Goal: Task Accomplishment & Management: Manage account settings

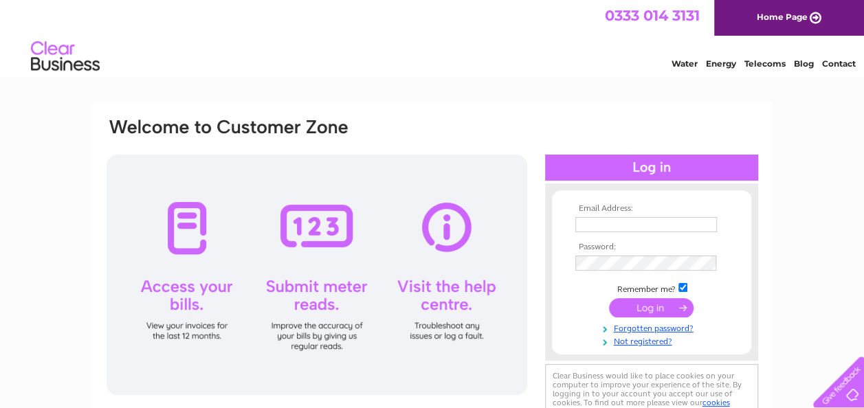
type input "[EMAIL_ADDRESS][DOMAIN_NAME]"
click at [684, 306] on input "submit" at bounding box center [651, 307] width 85 height 19
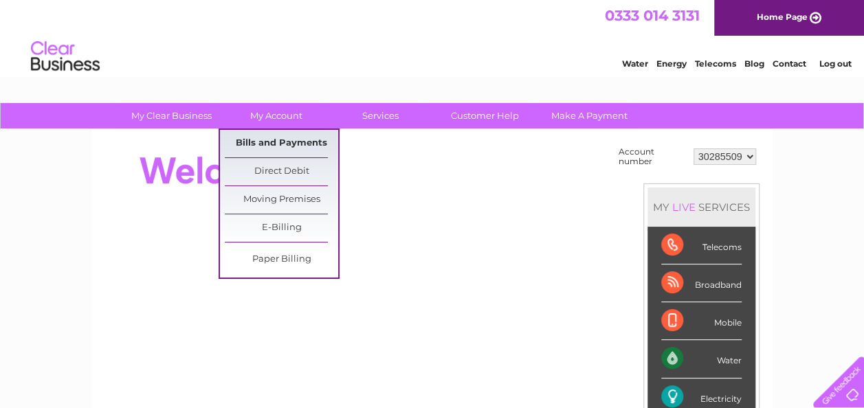
click at [278, 141] on link "Bills and Payments" at bounding box center [281, 143] width 113 height 27
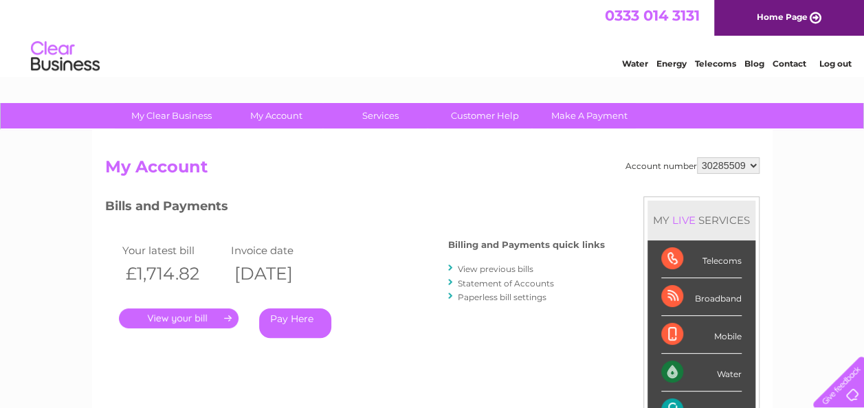
click at [229, 317] on link "." at bounding box center [179, 319] width 120 height 20
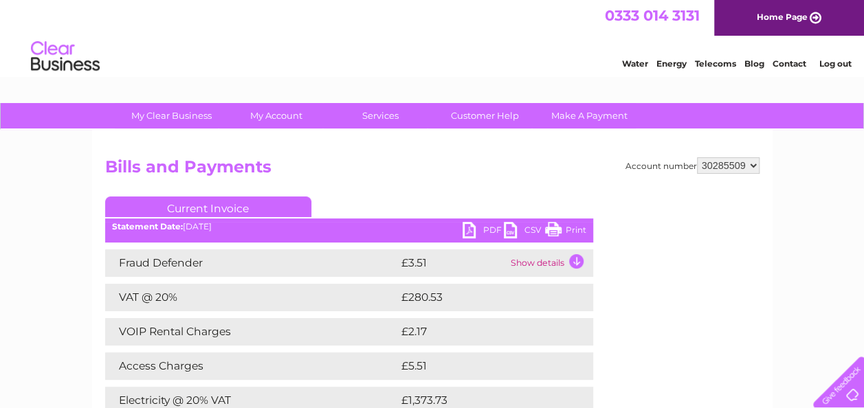
click at [476, 232] on link "PDF" at bounding box center [482, 232] width 41 height 20
